Goal: Transaction & Acquisition: Purchase product/service

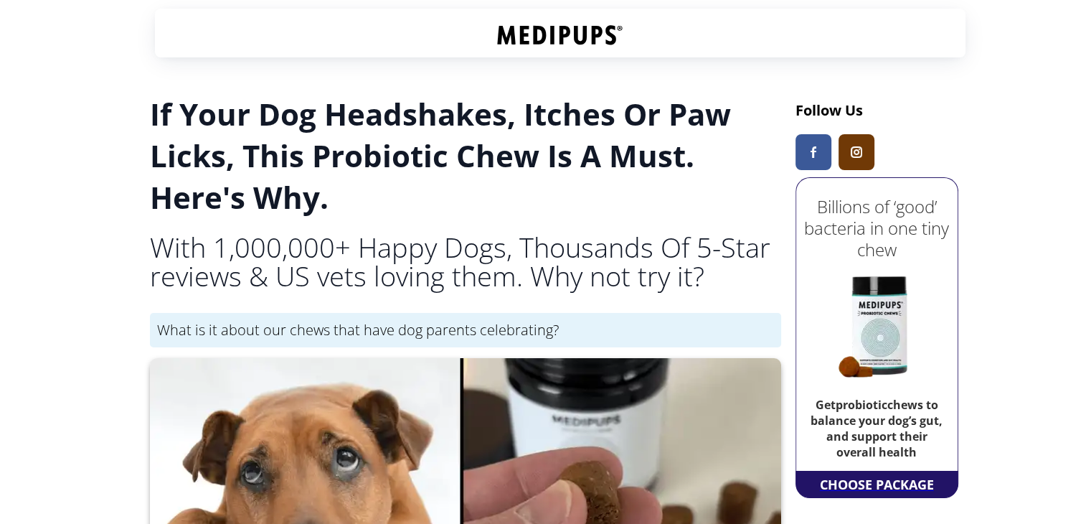
scroll to position [293, 0]
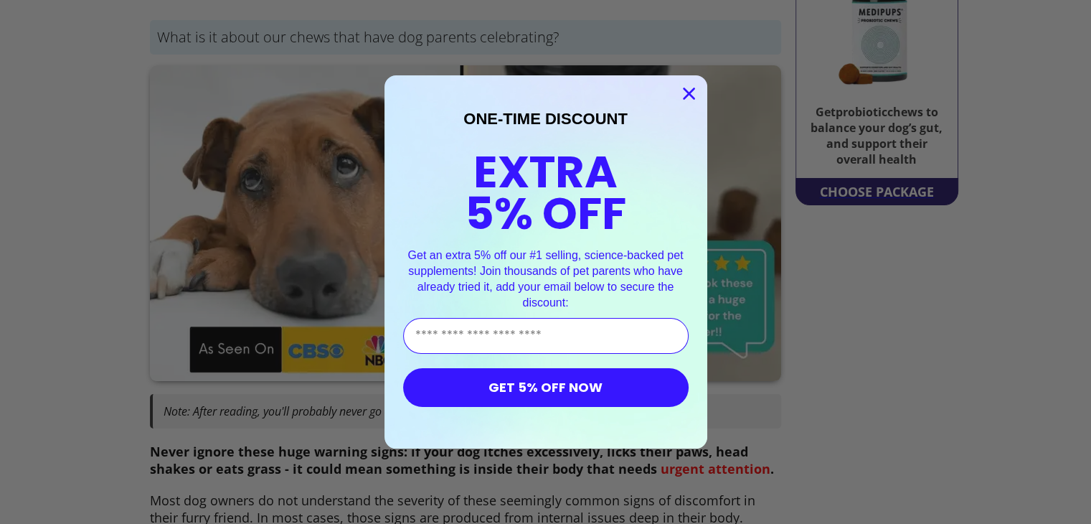
click at [687, 95] on circle "Close dialog" at bounding box center [689, 94] width 24 height 24
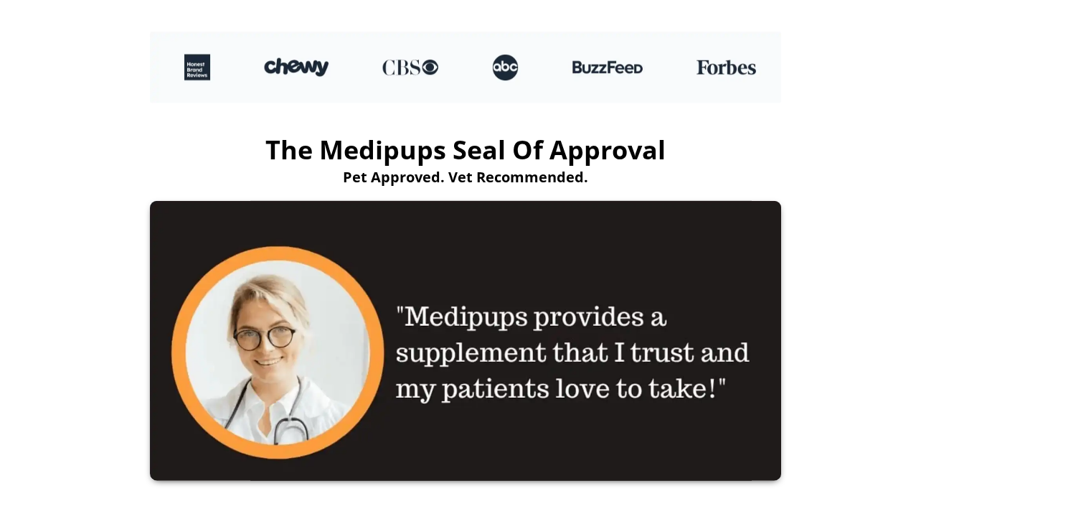
scroll to position [3274, 0]
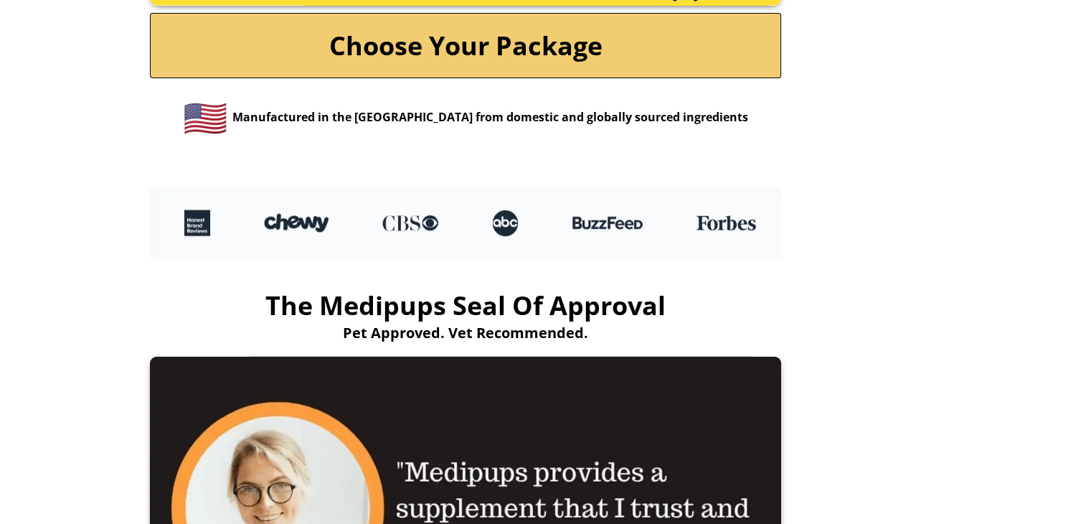
drag, startPoint x: 460, startPoint y: 61, endPoint x: 1102, endPoint y: 266, distance: 673.3
click at [460, 61] on link "Choose Your Package" at bounding box center [465, 45] width 631 height 65
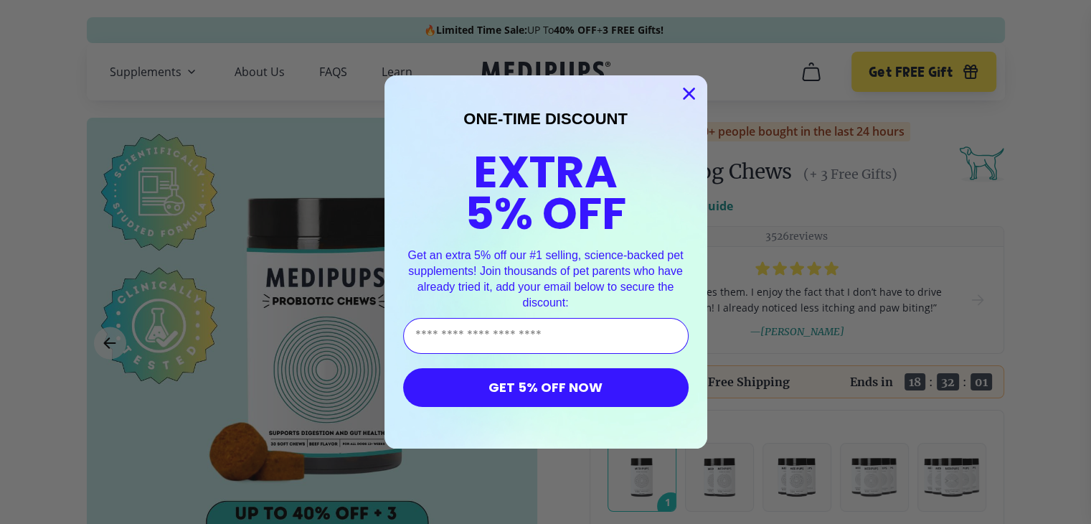
click at [641, 390] on button "GET 5% OFF NOW" at bounding box center [546, 387] width 286 height 39
click at [689, 93] on icon "Close dialog" at bounding box center [689, 94] width 10 height 10
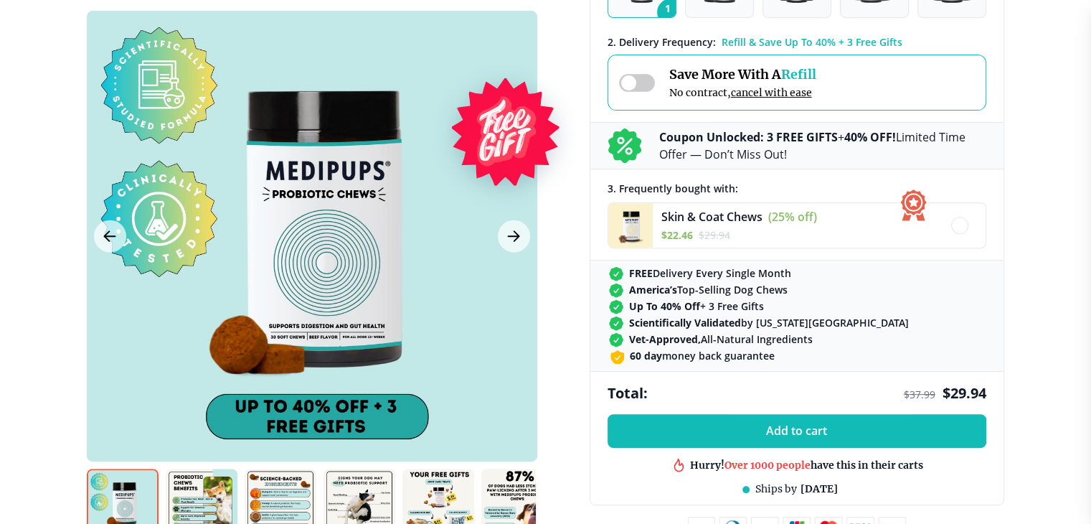
scroll to position [386, 0]
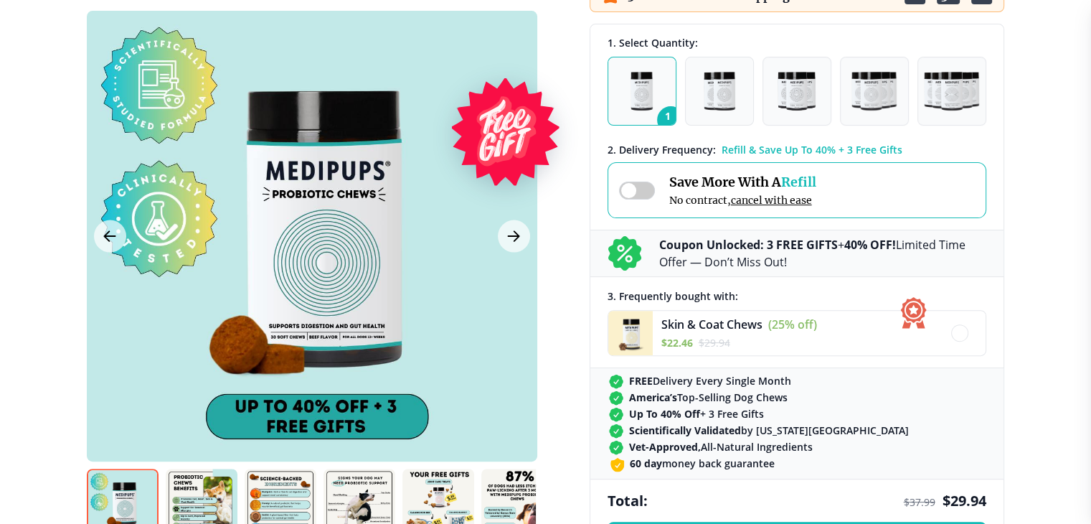
click at [781, 199] on span "cancel with ease" at bounding box center [771, 200] width 81 height 13
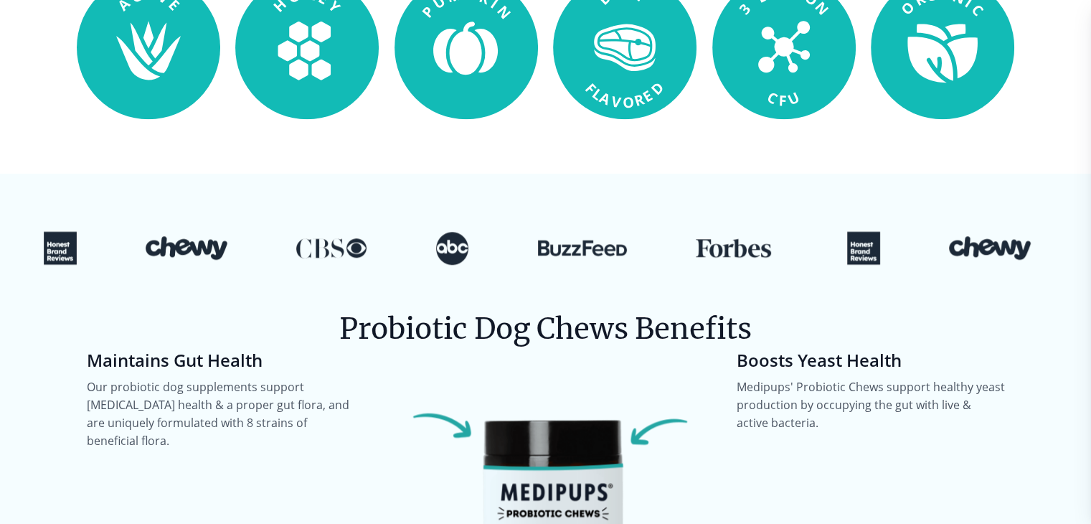
scroll to position [0, 0]
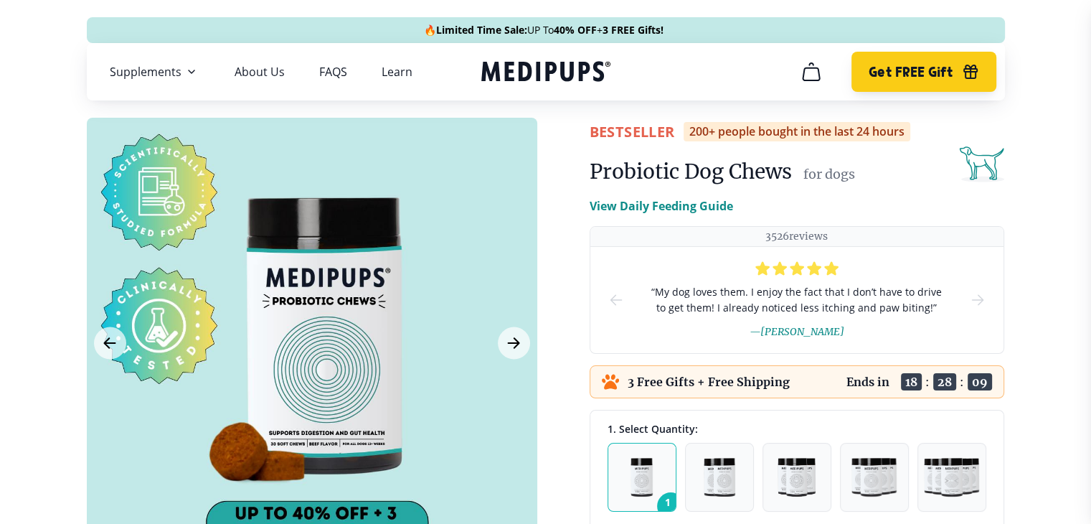
click at [901, 70] on span "Get FREE Gift" at bounding box center [911, 72] width 84 height 17
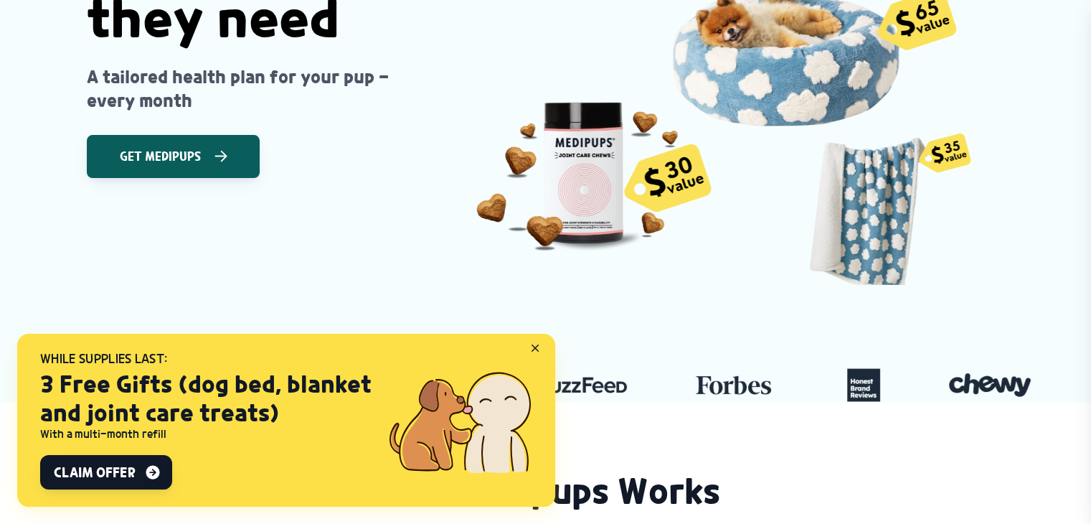
scroll to position [382, 0]
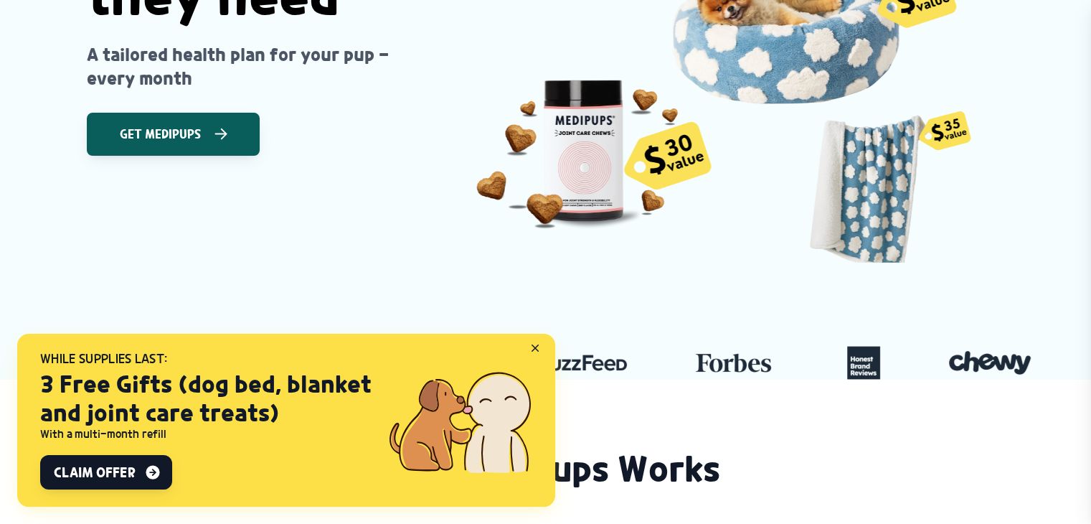
click at [532, 345] on icon at bounding box center [538, 350] width 13 height 13
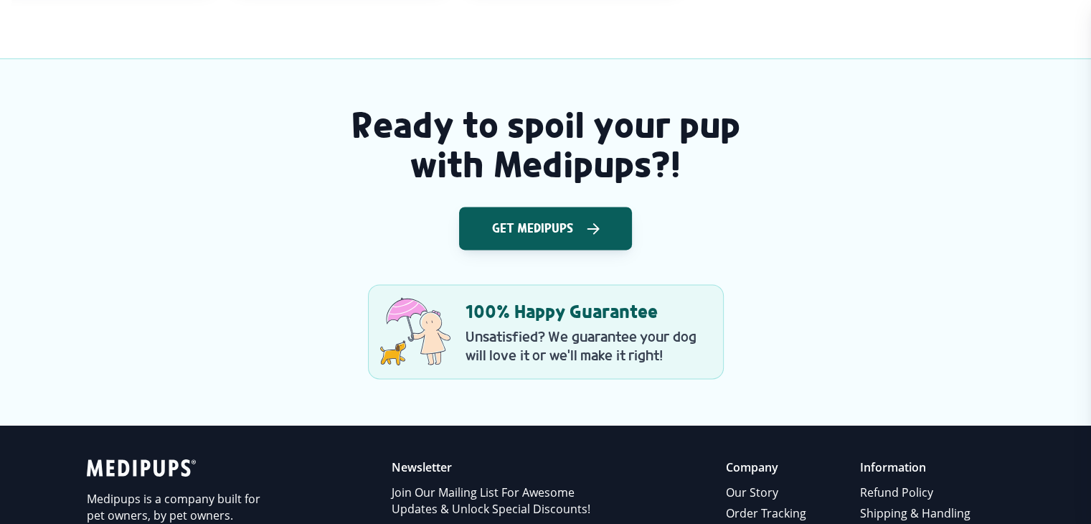
scroll to position [1963, 0]
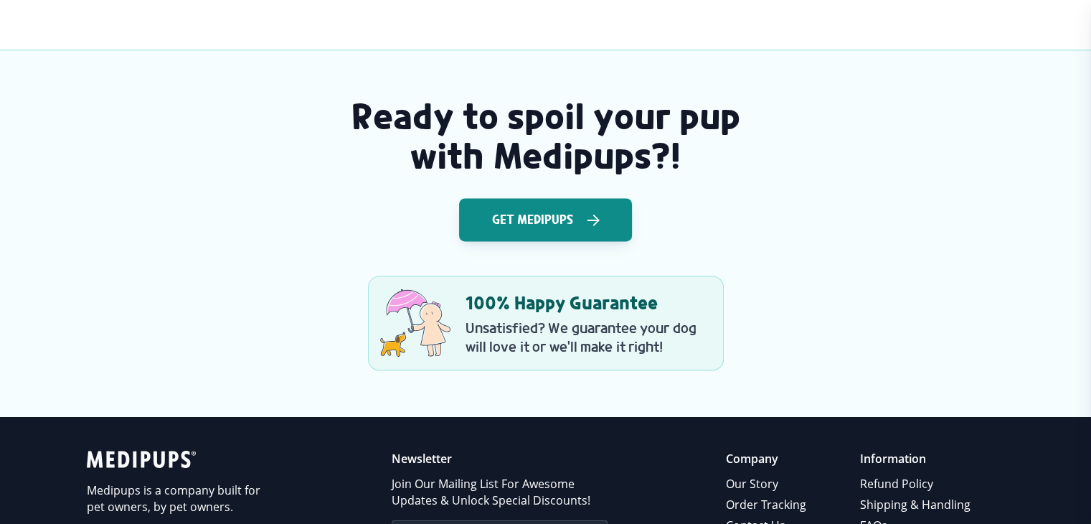
click at [594, 217] on icon "button" at bounding box center [593, 220] width 17 height 18
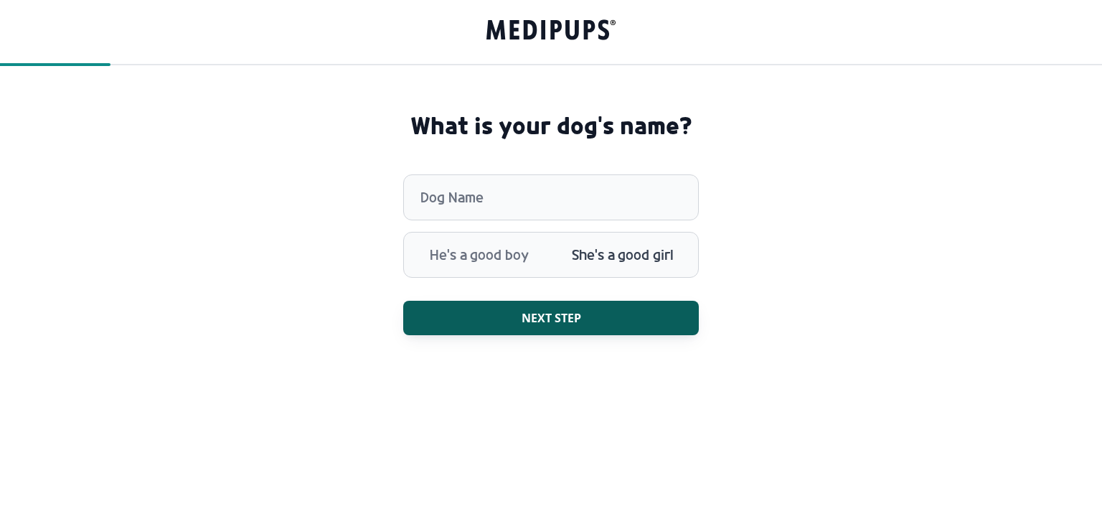
click at [611, 253] on span "She's a good girl" at bounding box center [623, 254] width 144 height 37
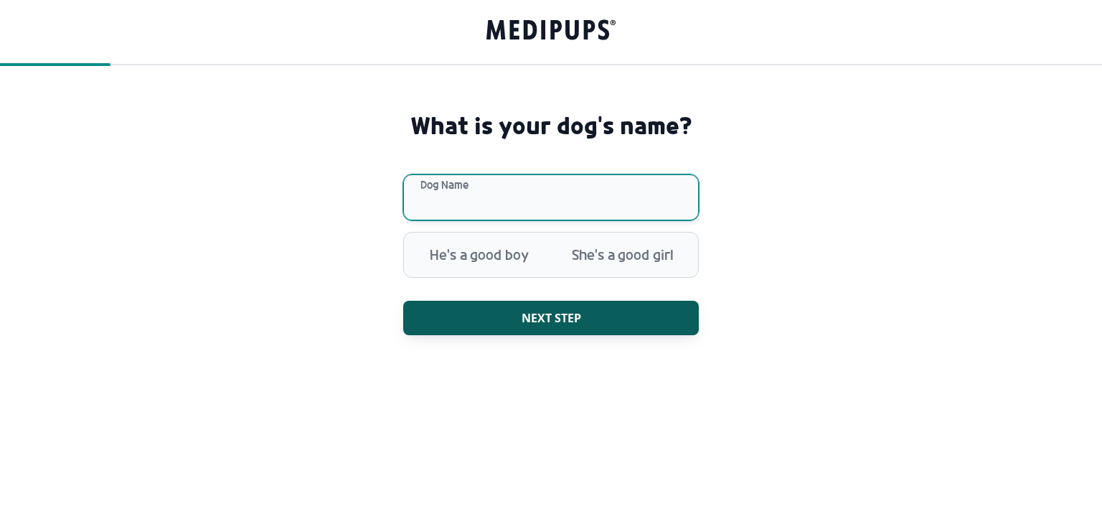
click at [483, 209] on input "Dog Name" at bounding box center [551, 197] width 296 height 46
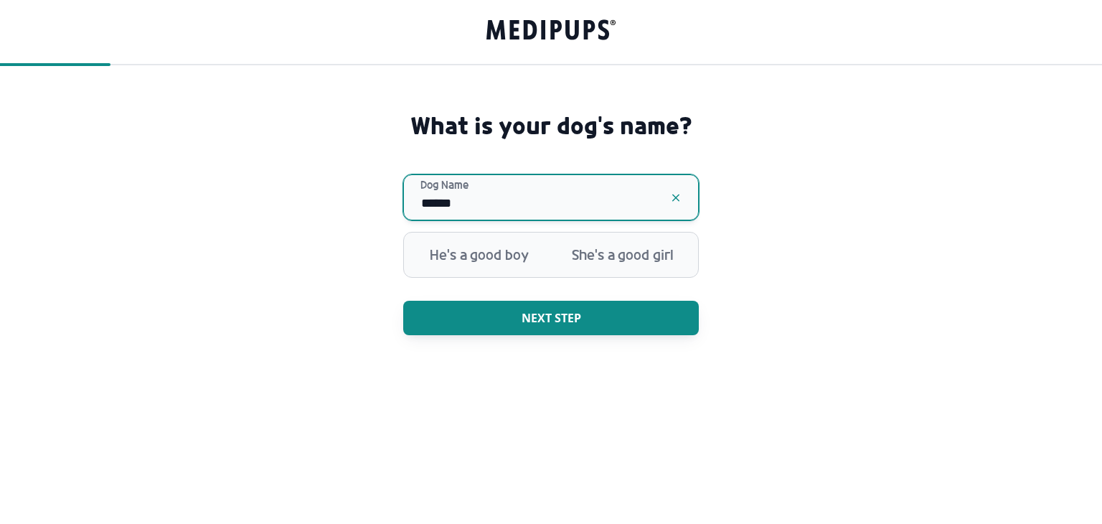
type input "******"
click at [577, 313] on button "Next step" at bounding box center [551, 318] width 296 height 34
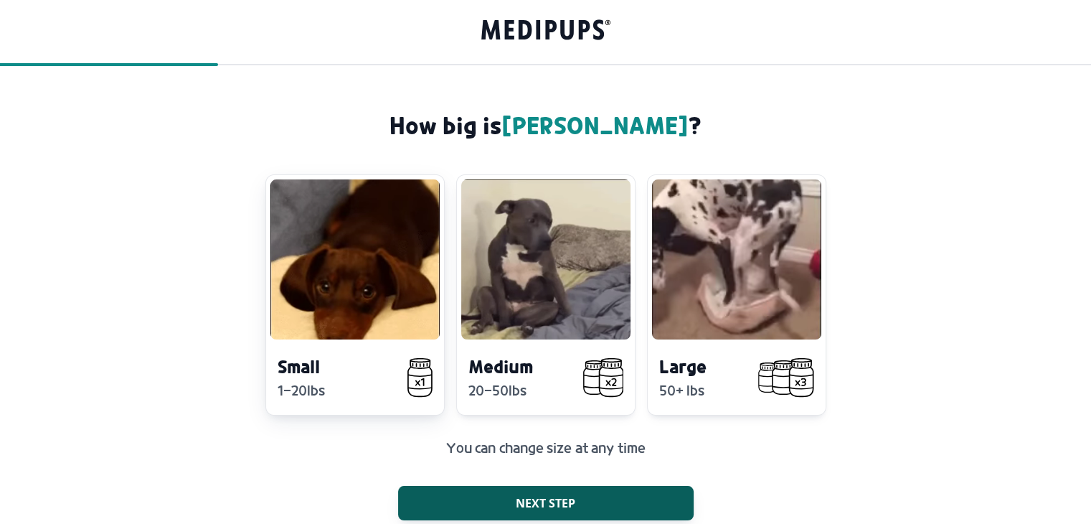
click at [370, 328] on video at bounding box center [355, 259] width 169 height 160
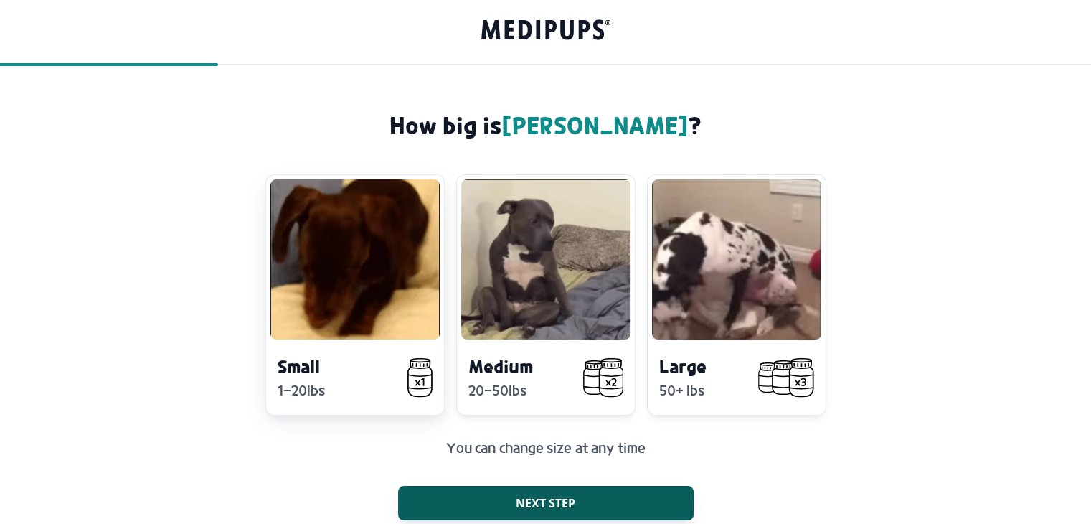
click at [422, 377] on icon at bounding box center [420, 377] width 24 height 37
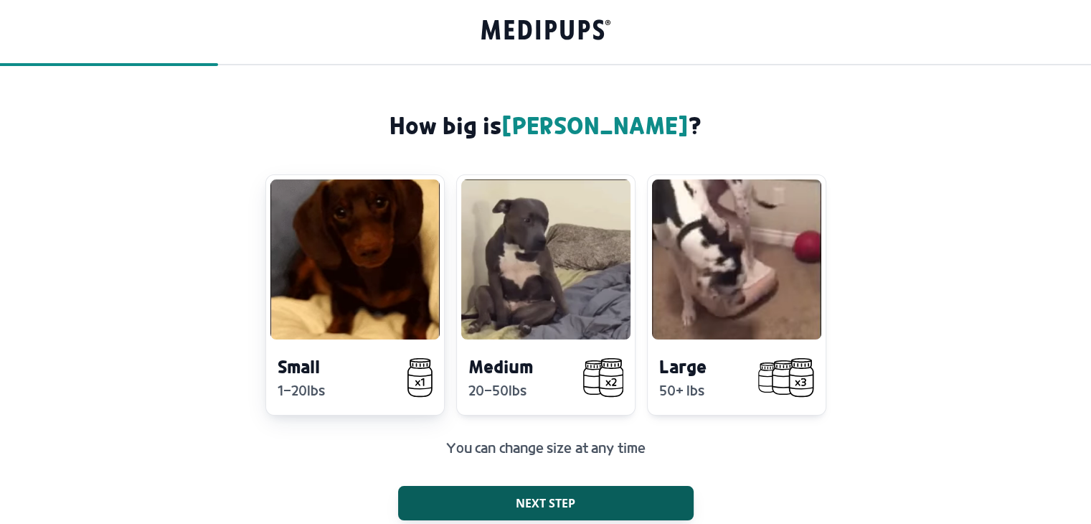
click at [319, 376] on h4 "Small" at bounding box center [322, 366] width 88 height 24
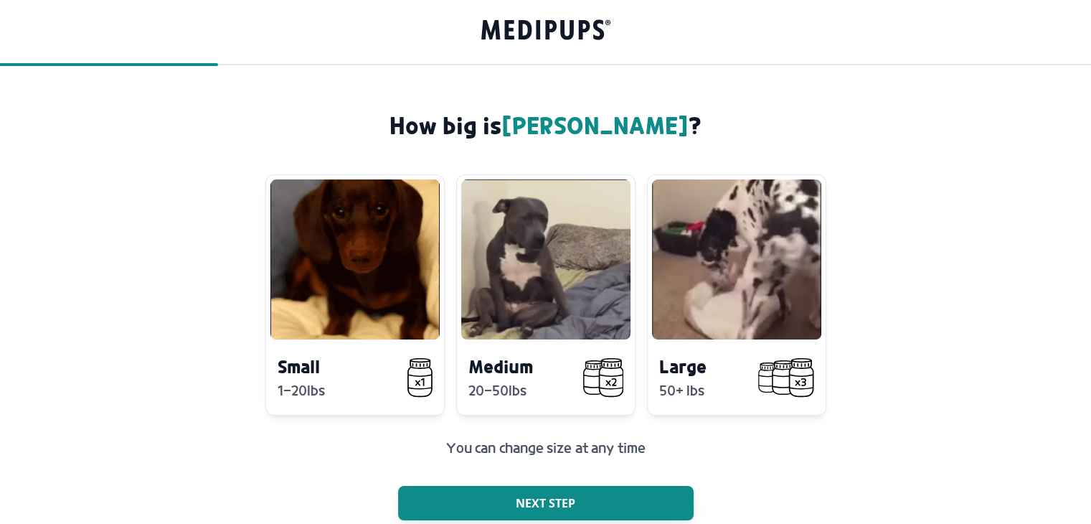
click at [556, 502] on span "Next step" at bounding box center [546, 503] width 60 height 14
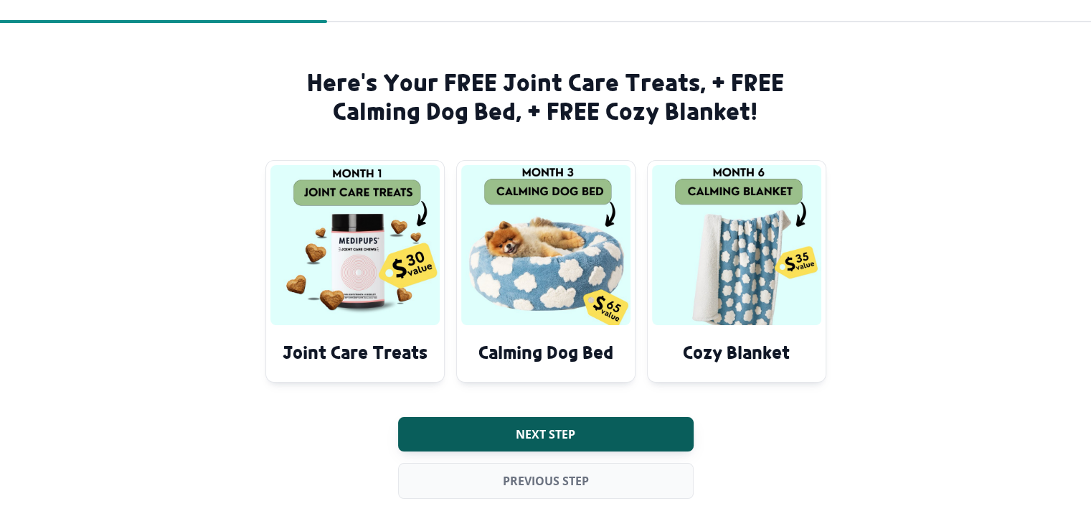
scroll to position [57, 0]
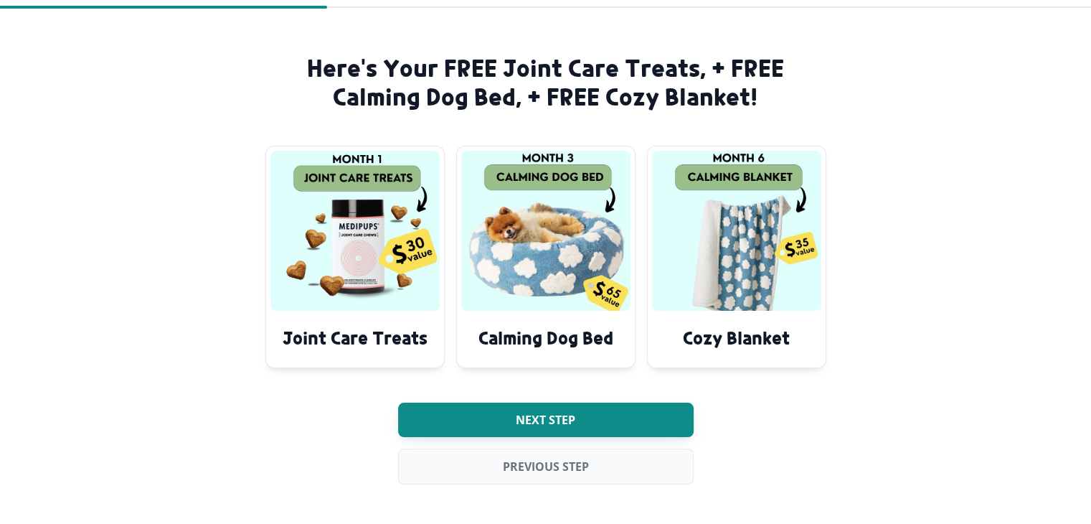
click at [582, 415] on button "Next step" at bounding box center [546, 420] width 296 height 34
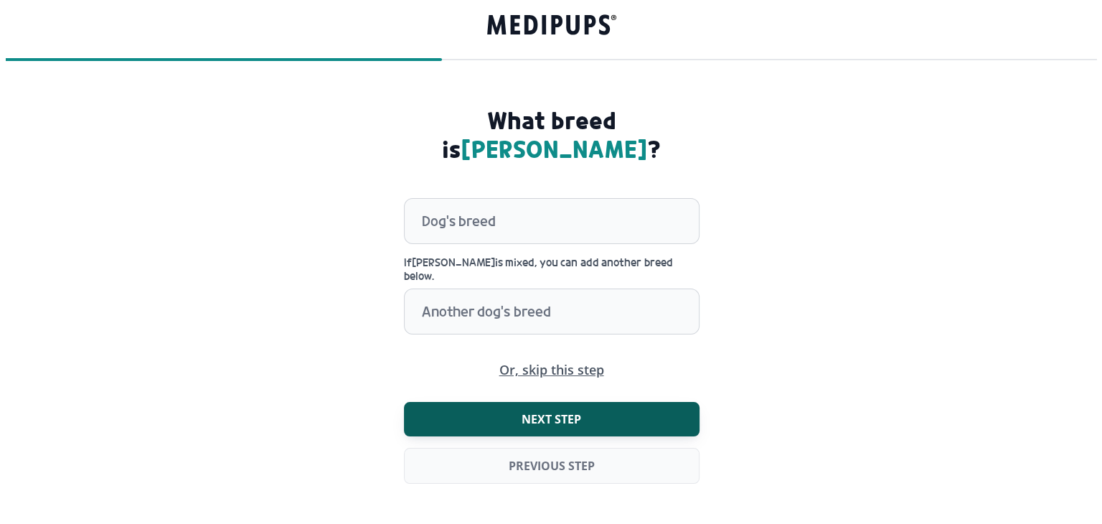
scroll to position [0, 0]
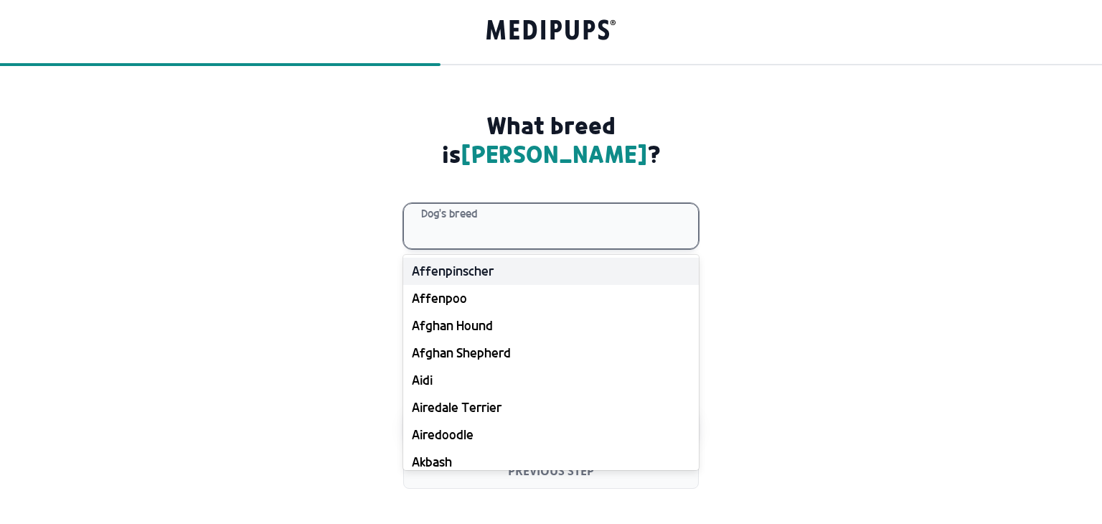
click at [421, 204] on input "text" at bounding box center [422, 226] width 3 height 44
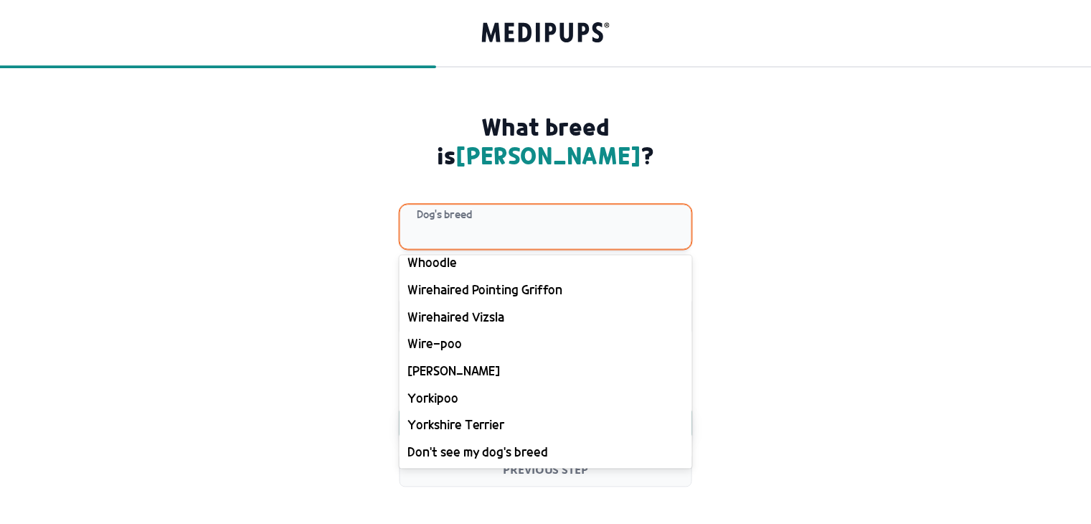
scroll to position [17013, 0]
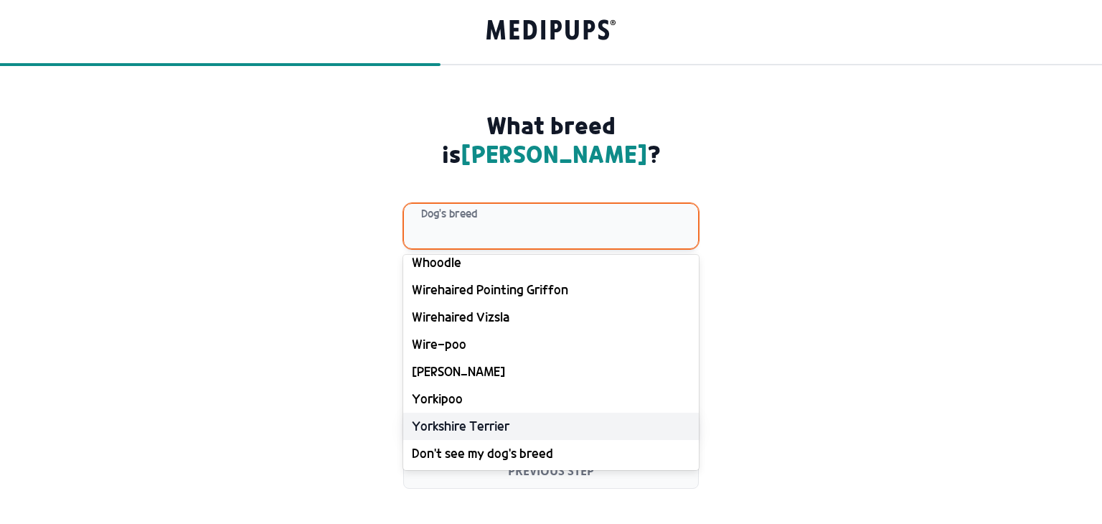
click at [467, 413] on div "Yorkshire Terrier" at bounding box center [551, 426] width 296 height 27
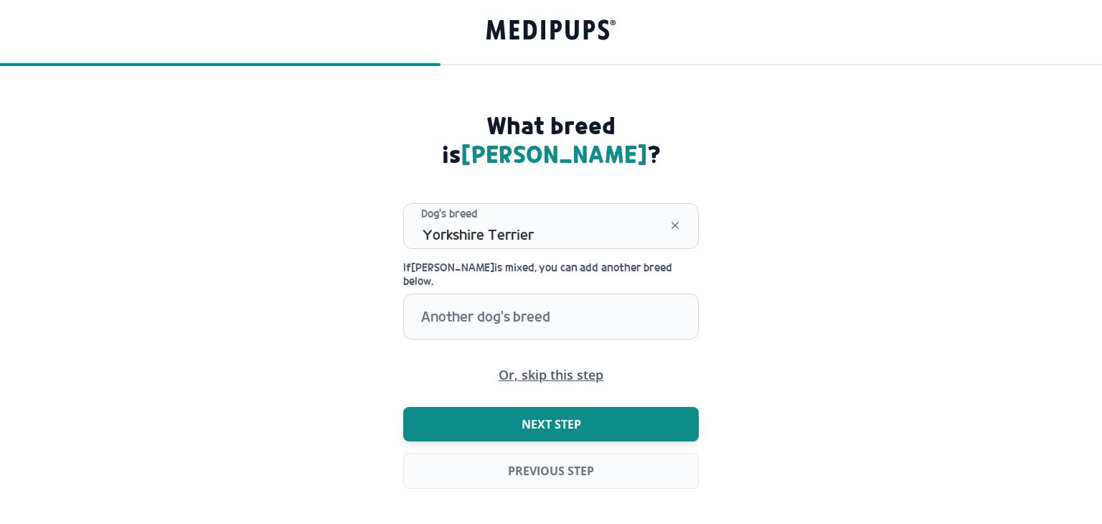
click at [569, 417] on span "Next step" at bounding box center [552, 424] width 60 height 14
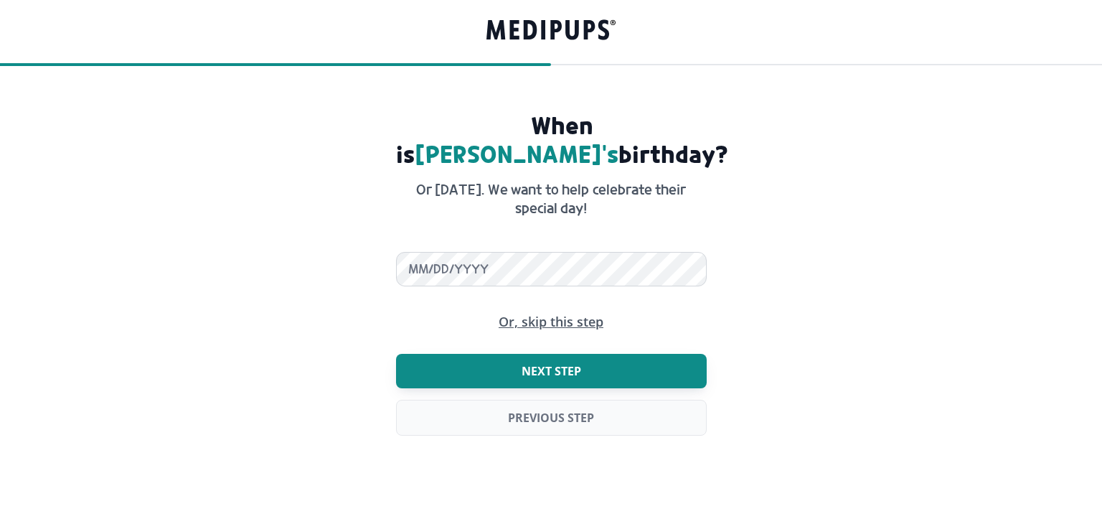
click at [522, 364] on span "Next step" at bounding box center [552, 371] width 60 height 14
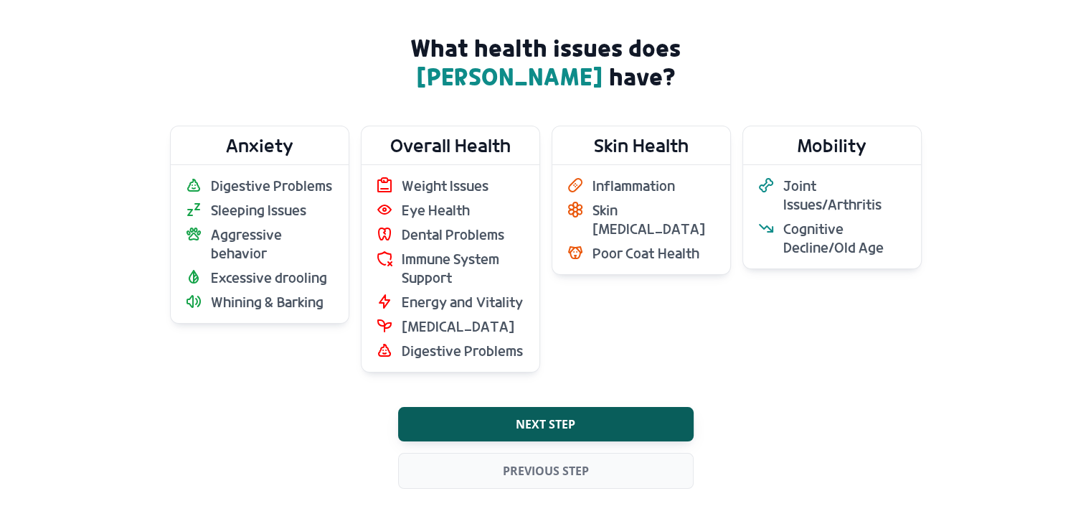
scroll to position [83, 0]
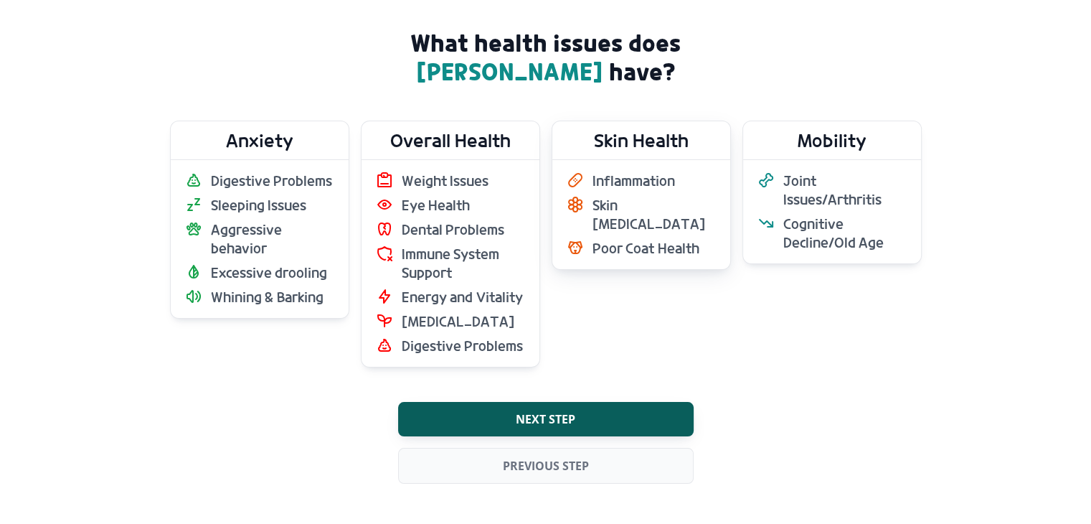
click at [631, 209] on span "Skin [MEDICAL_DATA]" at bounding box center [654, 214] width 123 height 37
click at [649, 145] on h2 "Skin Health" at bounding box center [642, 140] width 178 height 38
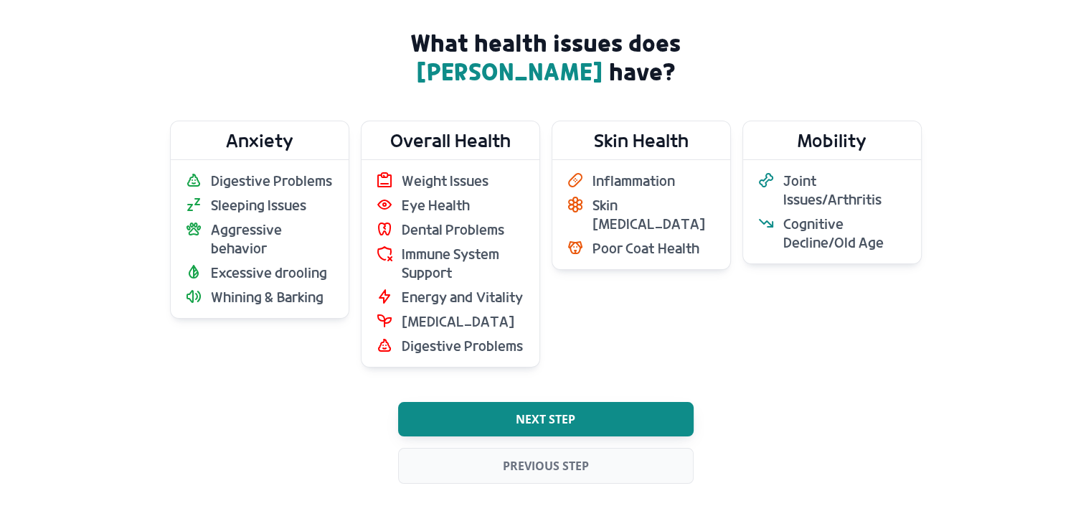
click at [606, 421] on button "Next step" at bounding box center [546, 419] width 296 height 34
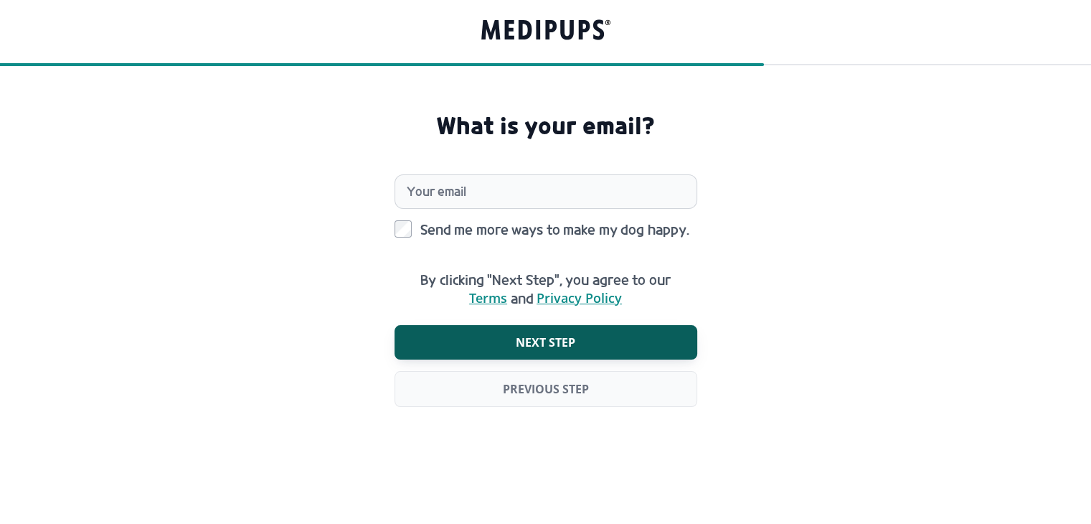
scroll to position [0, 0]
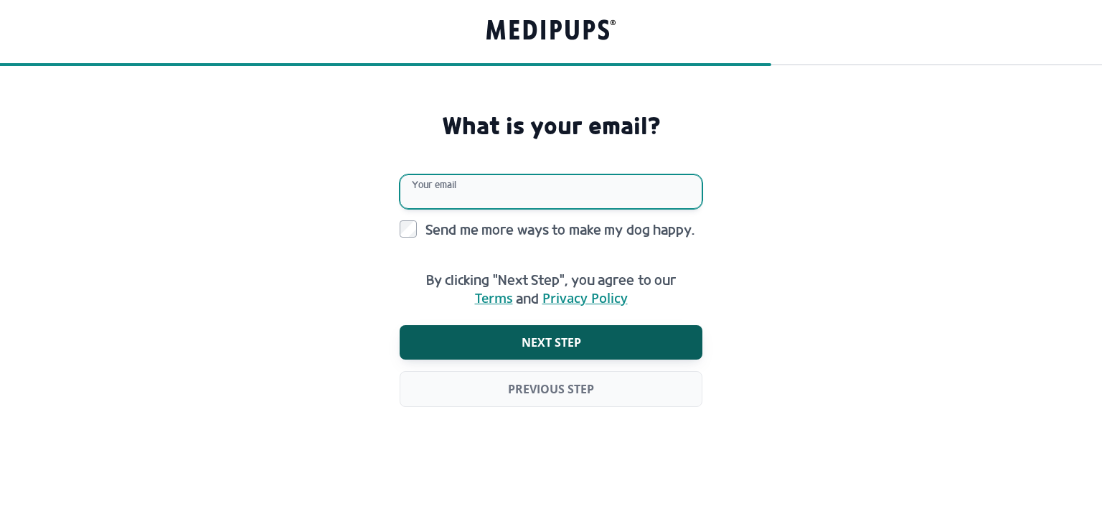
click at [418, 197] on input "Your email" at bounding box center [551, 191] width 303 height 34
type input "**********"
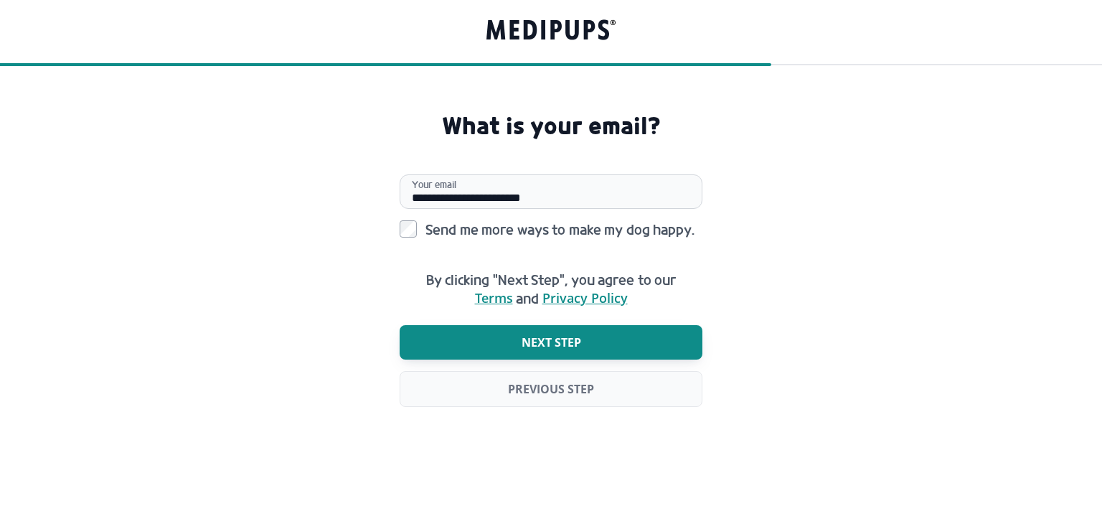
click at [555, 339] on span "Next step" at bounding box center [552, 342] width 60 height 14
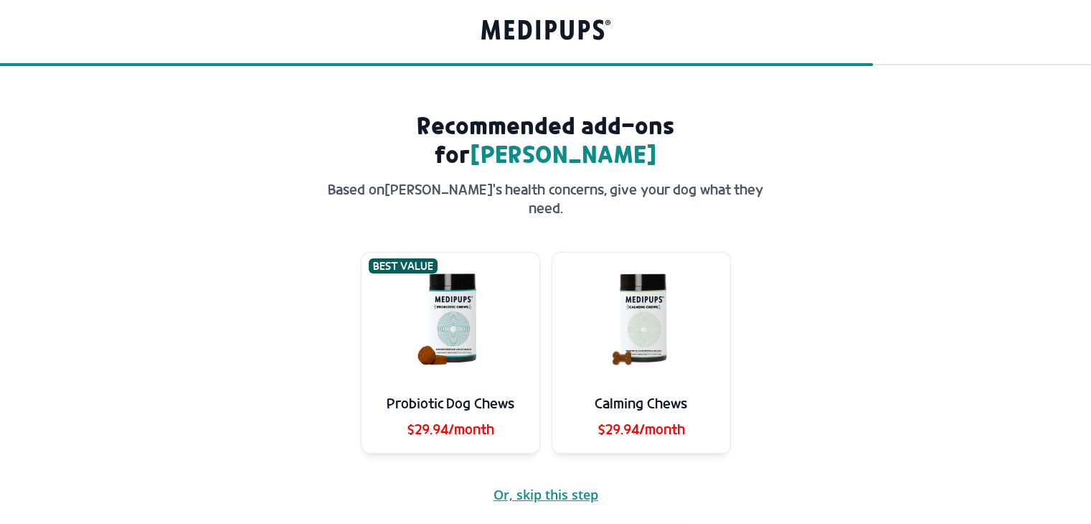
click at [558, 488] on span "Or, skip this step" at bounding box center [546, 495] width 105 height 14
